Goal: Task Accomplishment & Management: Manage account settings

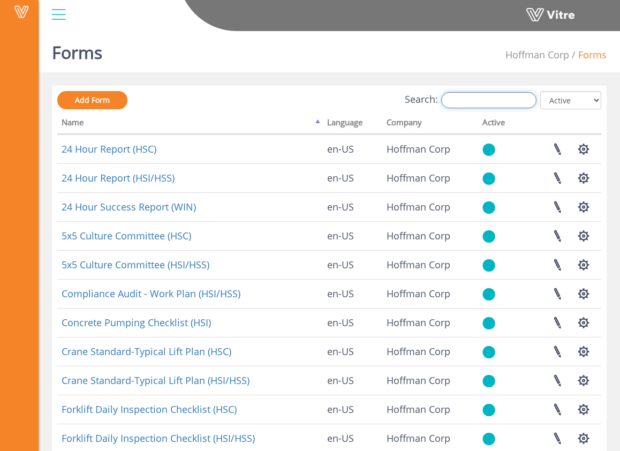
click at [474, 97] on input "Search:" at bounding box center [488, 100] width 95 height 16
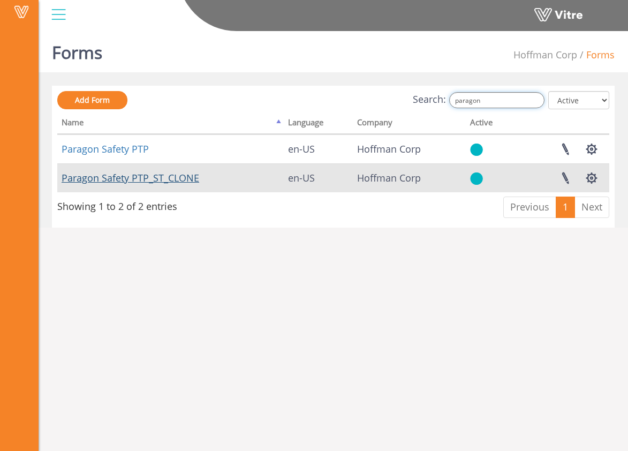
type input "paragon"
click at [191, 180] on link "Paragon Safety PTP_ST_CLONE" at bounding box center [131, 177] width 138 height 13
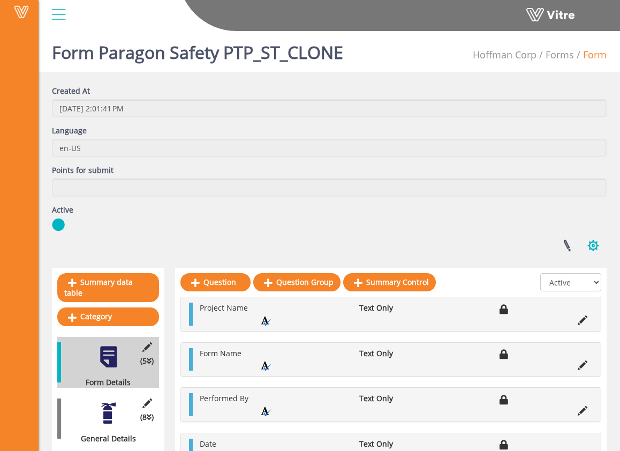
click at [591, 244] on button "button" at bounding box center [593, 245] width 27 height 28
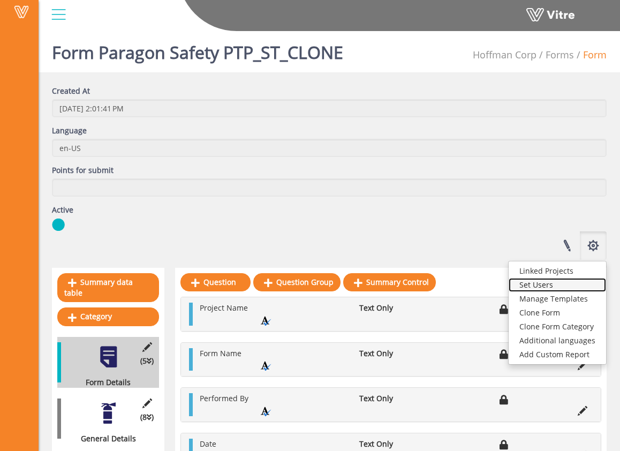
click at [562, 285] on link "Set Users" at bounding box center [557, 285] width 97 height 14
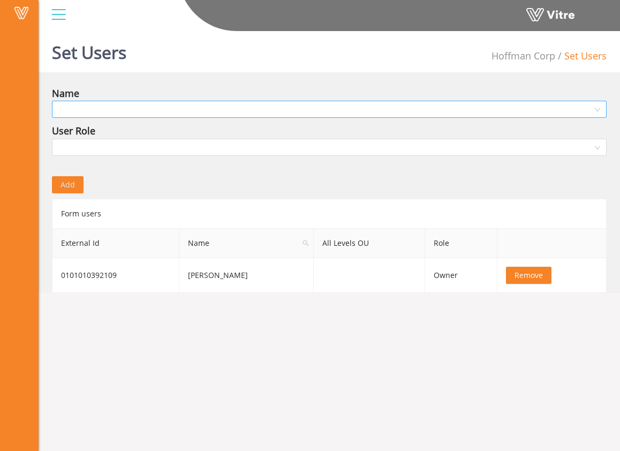
click at [139, 108] on input "search" at bounding box center [325, 109] width 534 height 16
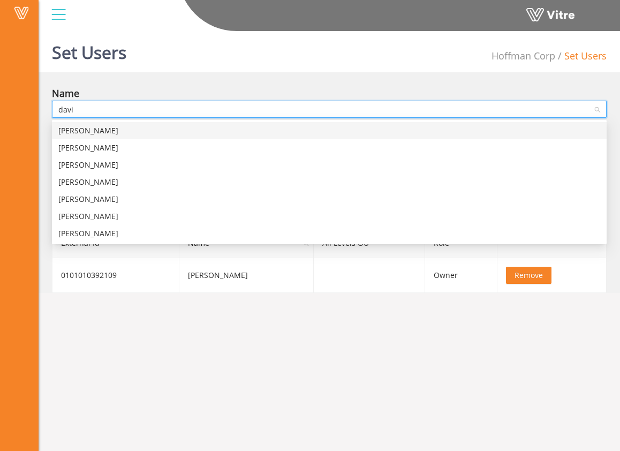
type input "david"
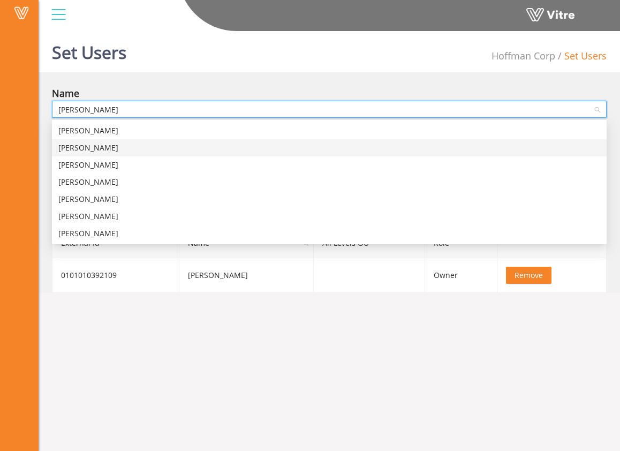
click at [110, 146] on div "David Walker" at bounding box center [329, 148] width 542 height 12
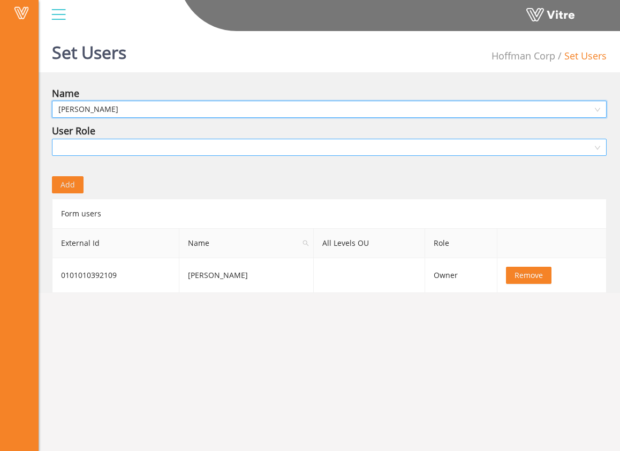
click at [155, 148] on input "search" at bounding box center [325, 147] width 534 height 16
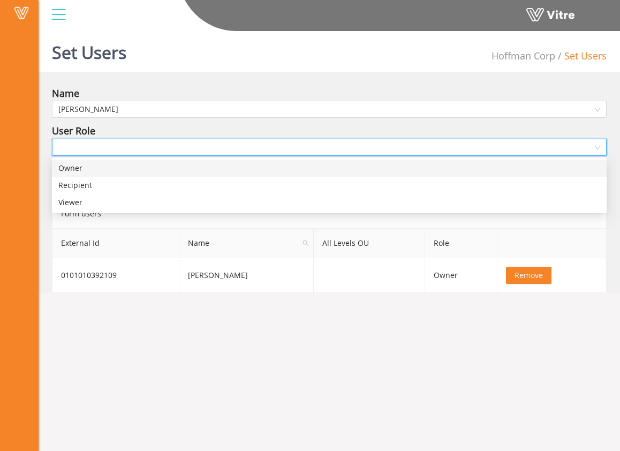
click at [147, 170] on div "Owner" at bounding box center [329, 168] width 542 height 12
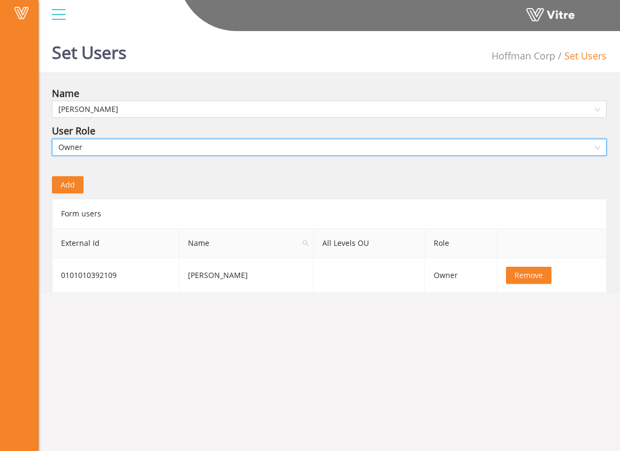
click at [70, 184] on span "Add" at bounding box center [68, 185] width 14 height 12
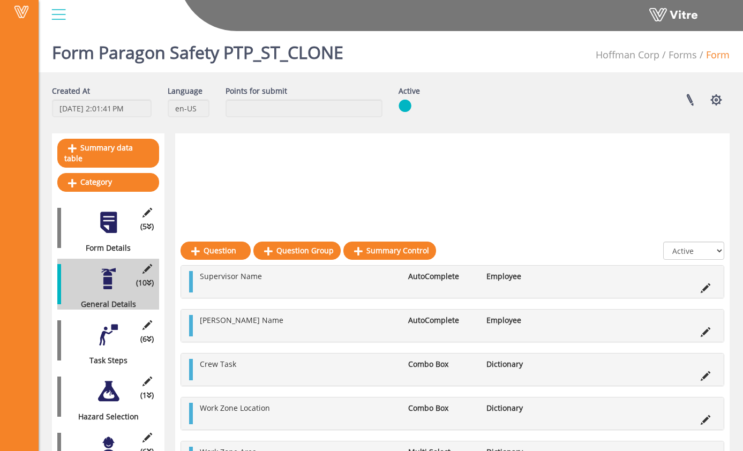
scroll to position [190, 0]
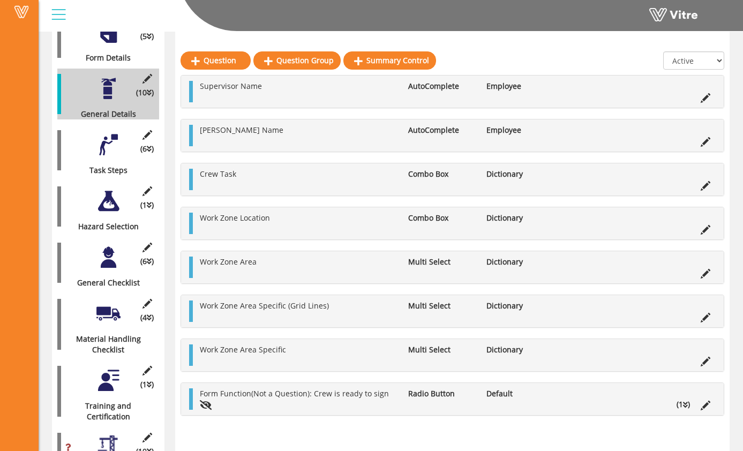
click at [59, 14] on div at bounding box center [59, 14] width 24 height 29
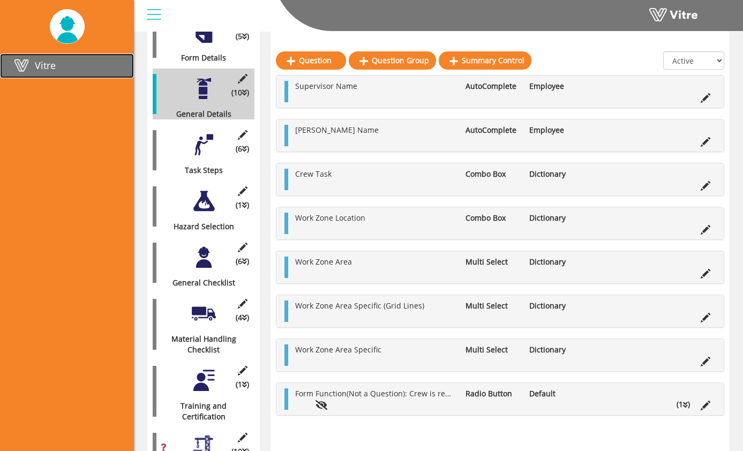
click at [50, 66] on span "Vitre" at bounding box center [45, 65] width 21 height 13
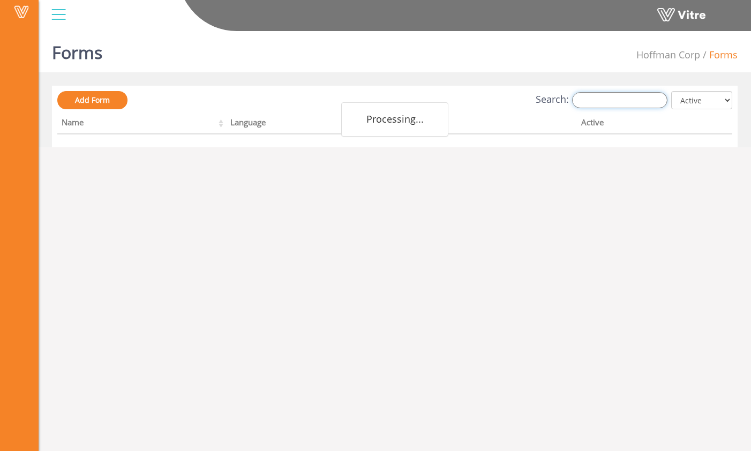
click at [608, 97] on input "Search:" at bounding box center [619, 100] width 95 height 16
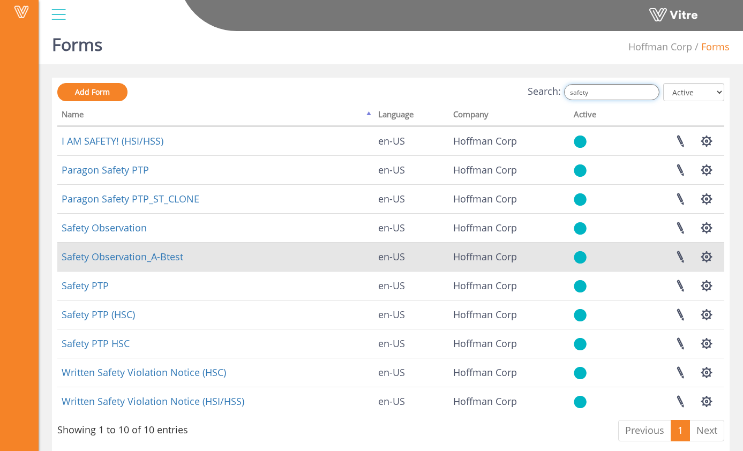
scroll to position [5, 0]
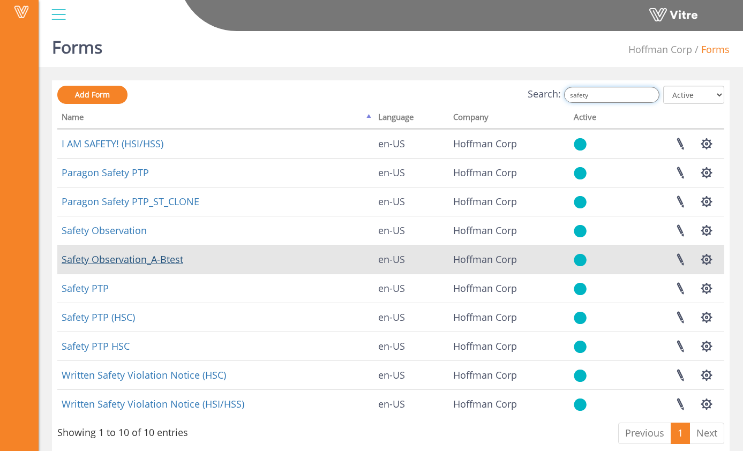
type input "safety"
click at [162, 260] on link "Safety Observation_A-Btest" at bounding box center [123, 259] width 122 height 13
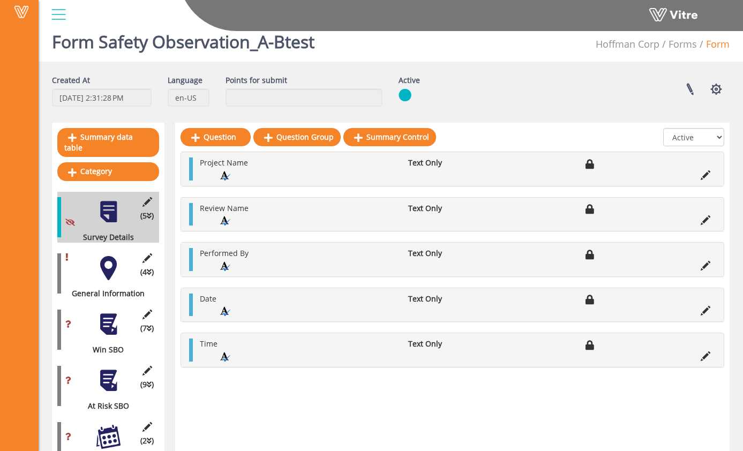
scroll to position [51, 0]
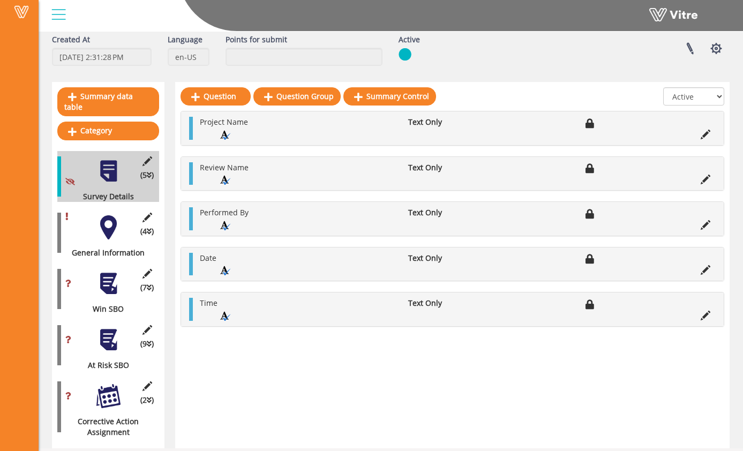
click at [118, 271] on div at bounding box center [108, 283] width 24 height 24
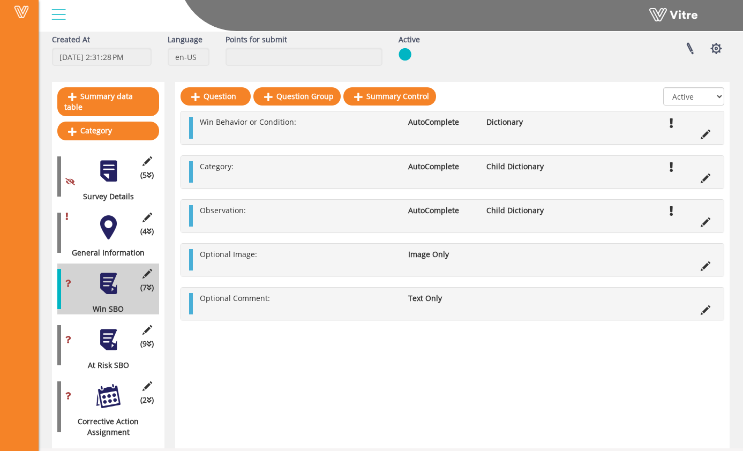
click at [111, 328] on div at bounding box center [108, 340] width 24 height 24
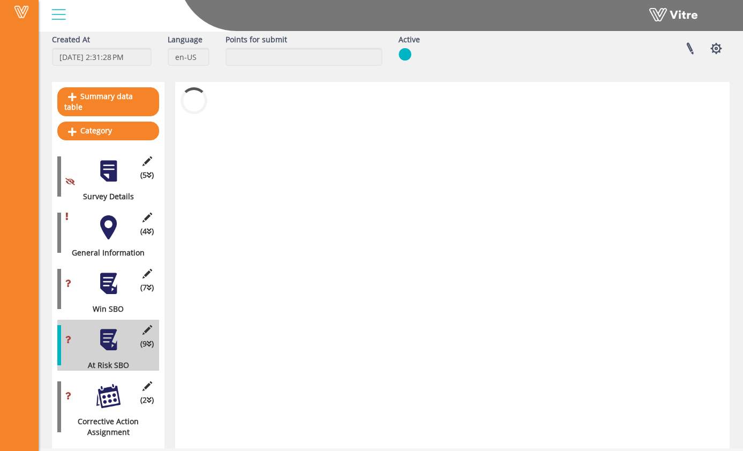
click at [111, 215] on div at bounding box center [108, 227] width 24 height 24
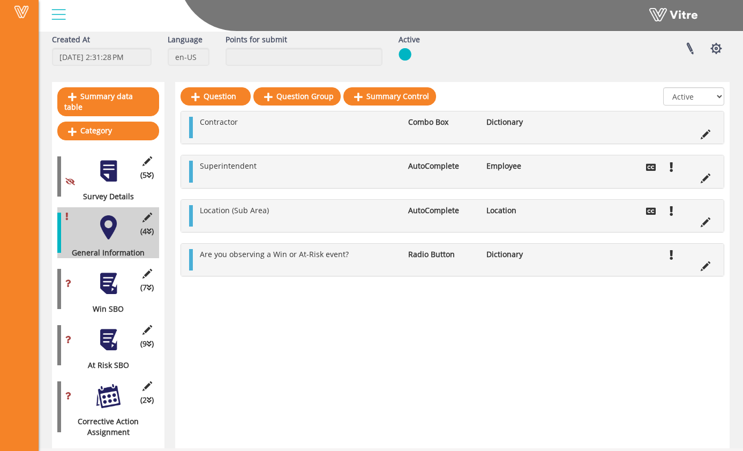
click at [109, 277] on div at bounding box center [108, 283] width 24 height 24
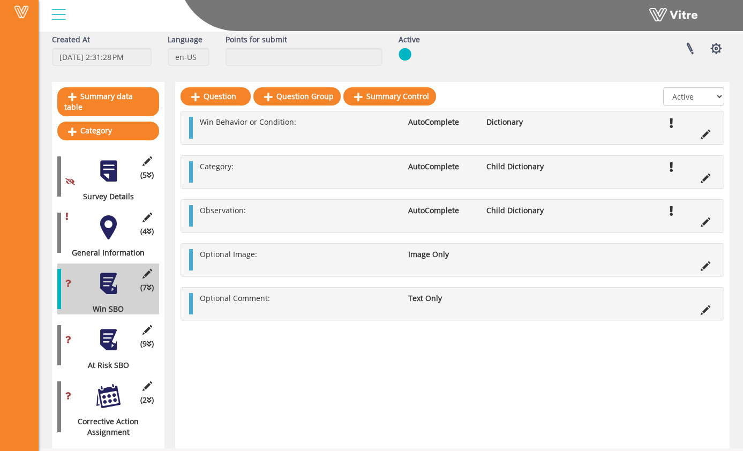
click at [107, 329] on div at bounding box center [108, 340] width 24 height 24
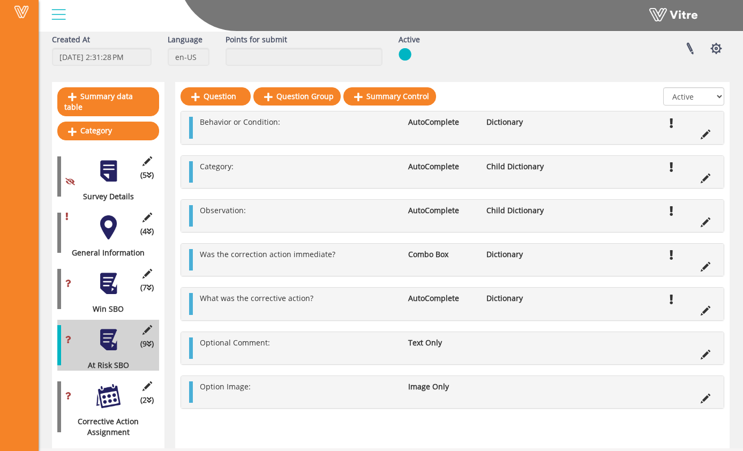
click at [111, 390] on div at bounding box center [108, 396] width 24 height 24
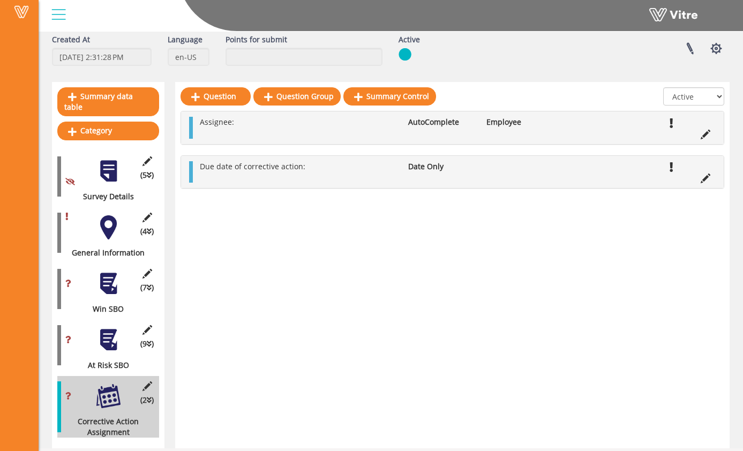
click at [110, 281] on div at bounding box center [108, 283] width 24 height 24
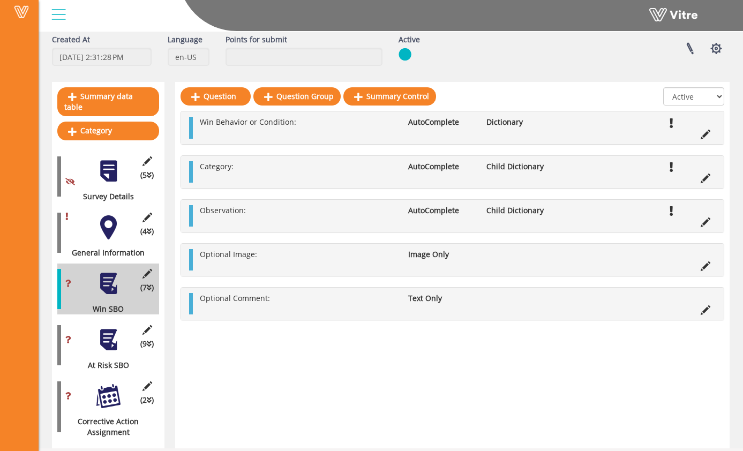
click at [111, 215] on div at bounding box center [108, 227] width 24 height 24
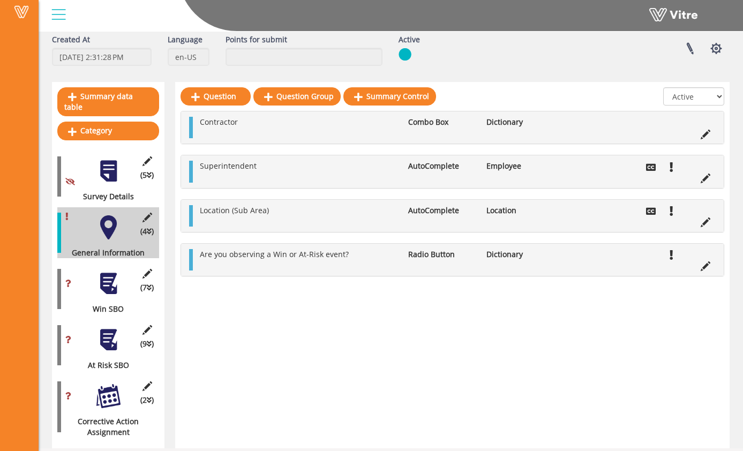
click at [117, 272] on div at bounding box center [108, 283] width 24 height 24
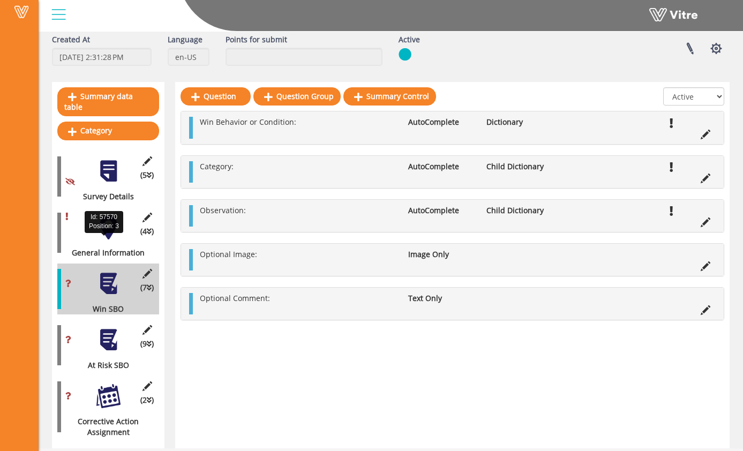
click at [106, 217] on div at bounding box center [108, 227] width 24 height 24
